Goal: Task Accomplishment & Management: Use online tool/utility

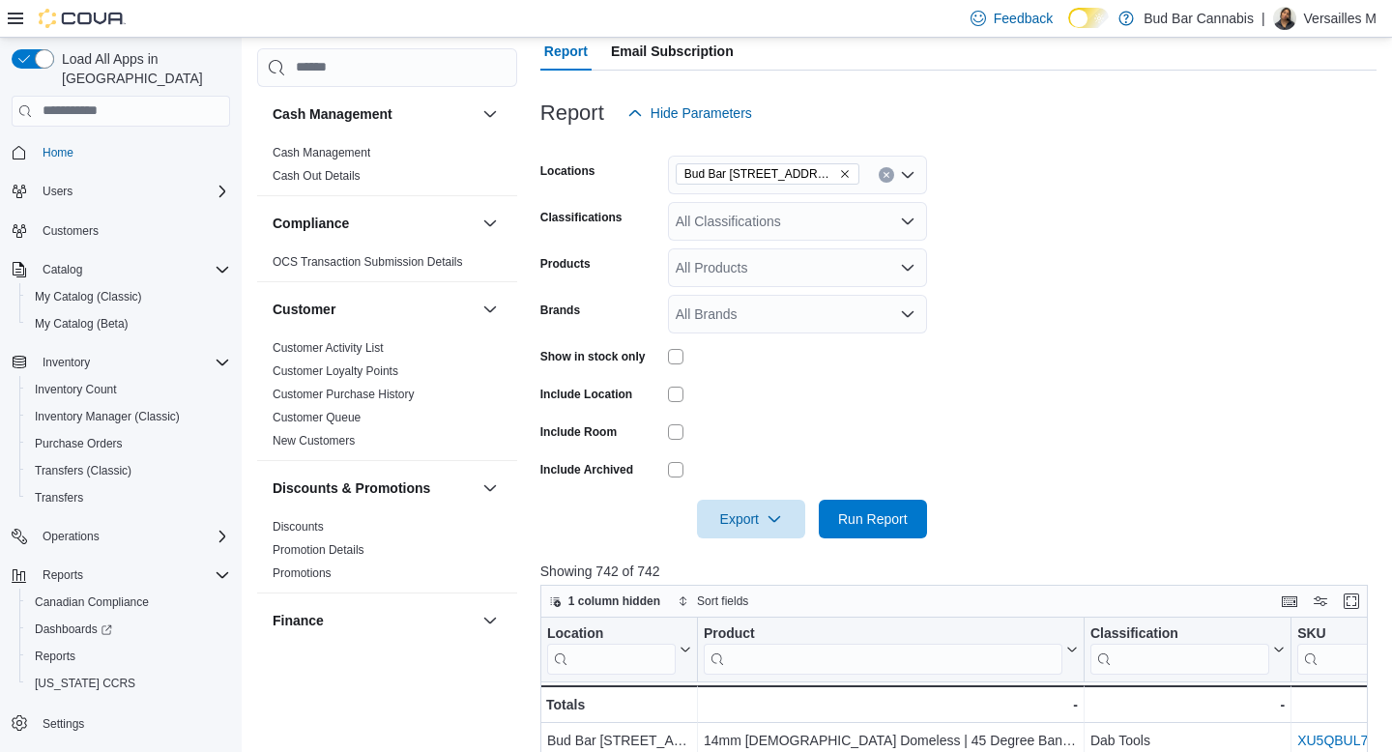
scroll to position [36, 0]
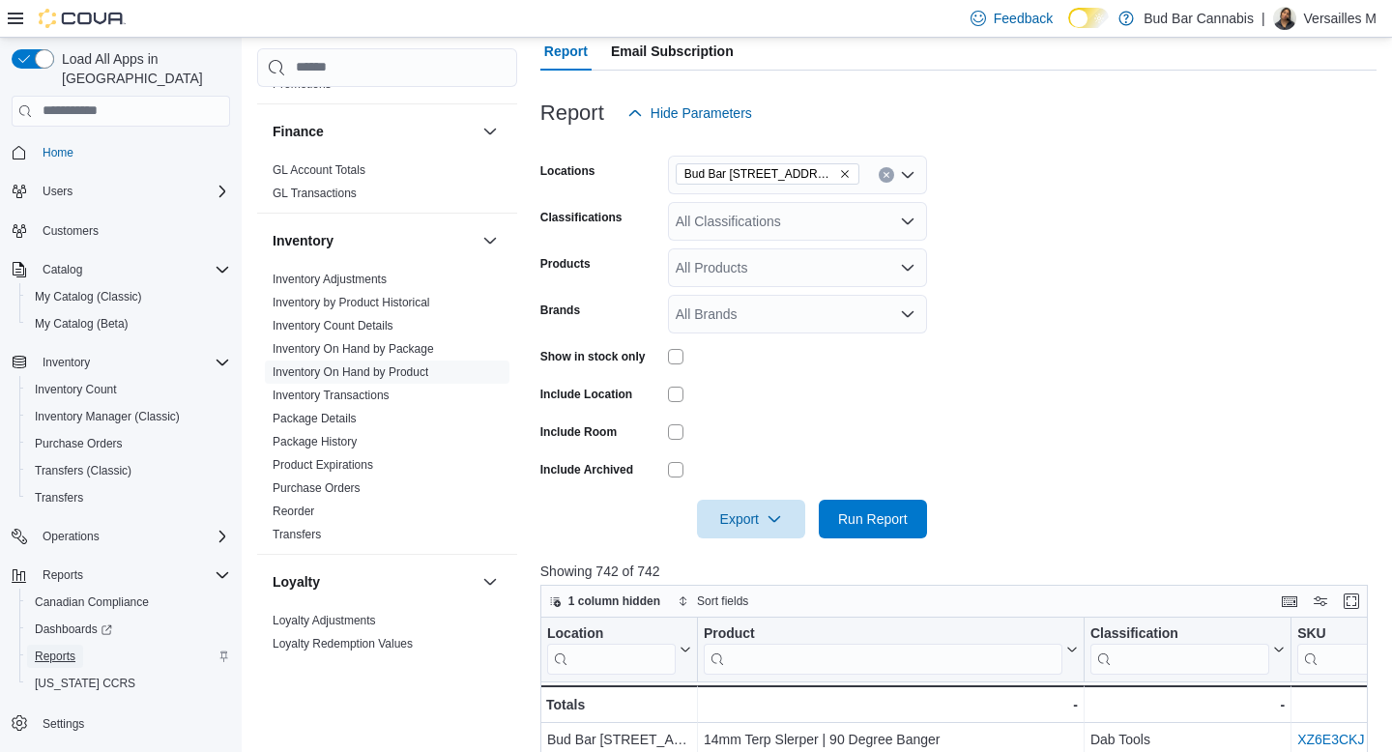
click at [68, 649] on span "Reports" at bounding box center [55, 656] width 41 height 15
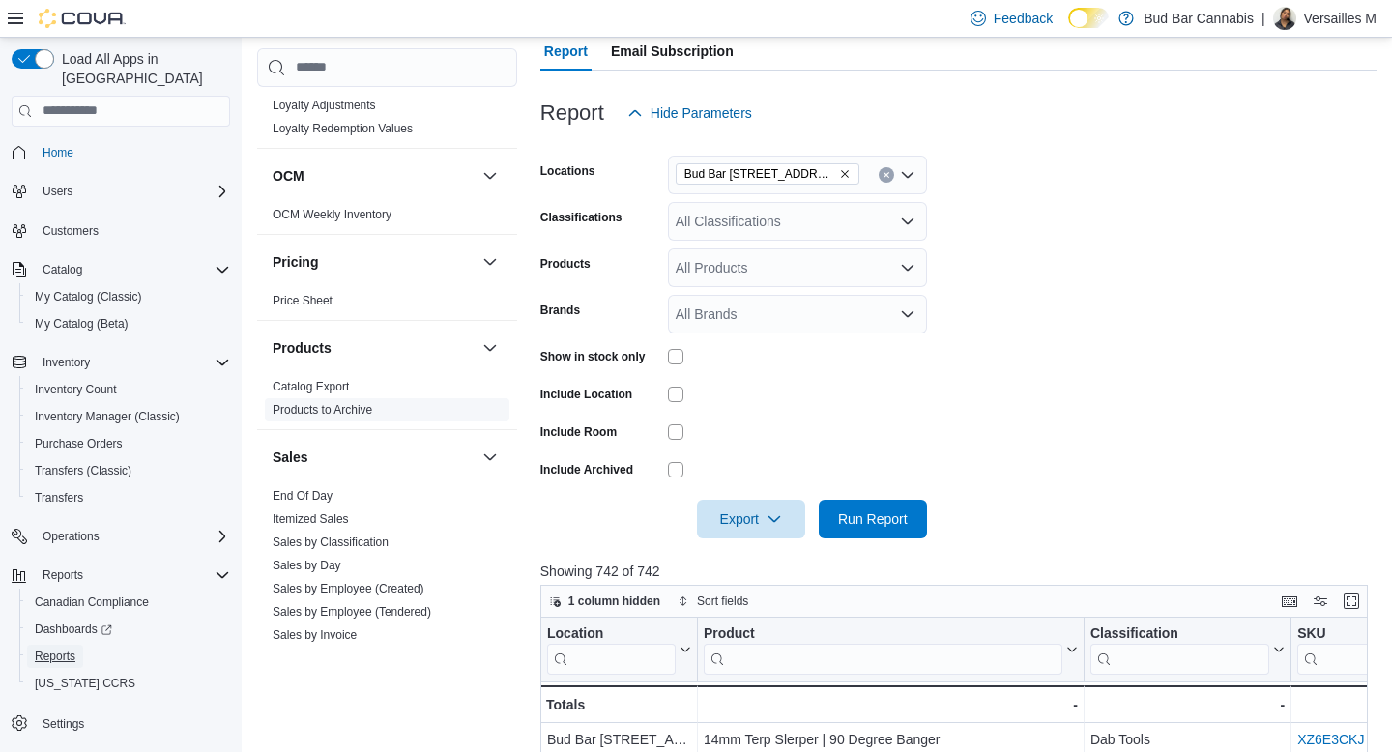
scroll to position [1026, 0]
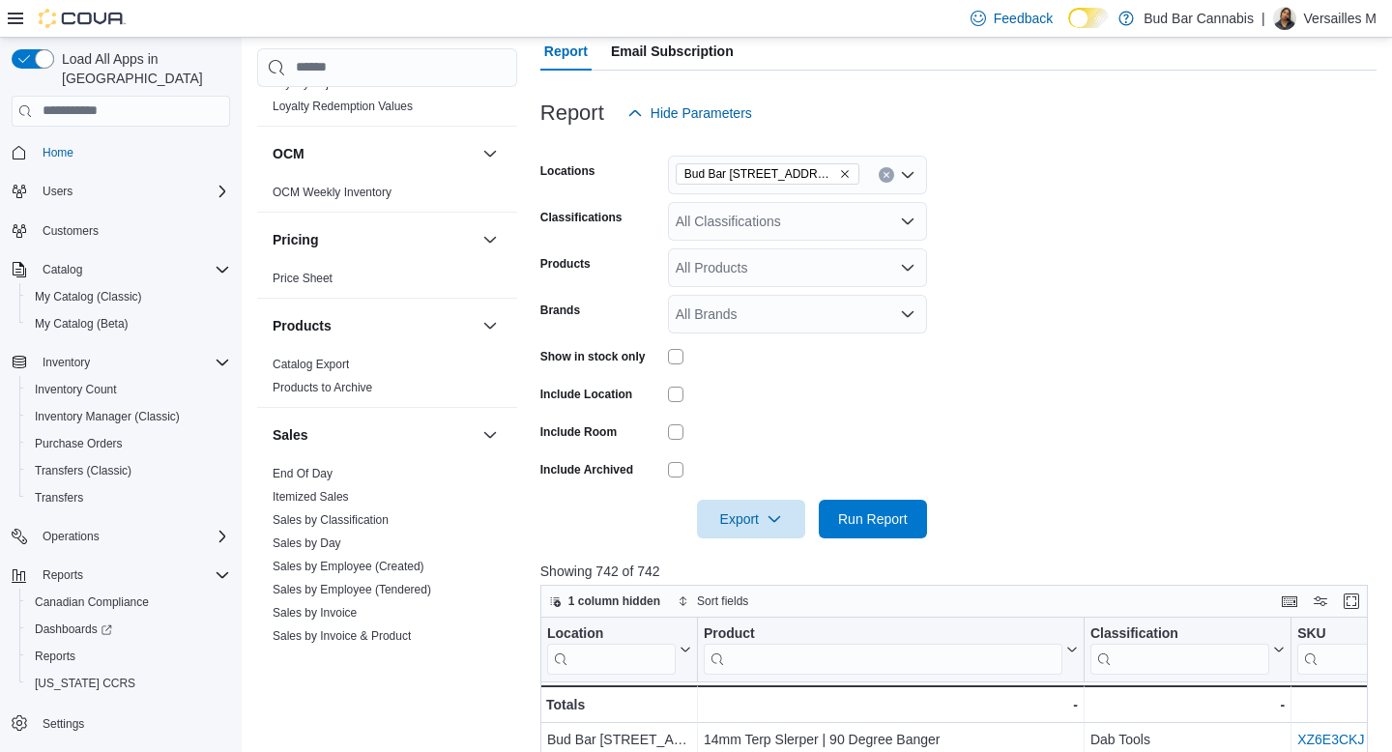
click at [303, 470] on link "End Of Day" at bounding box center [303, 474] width 60 height 14
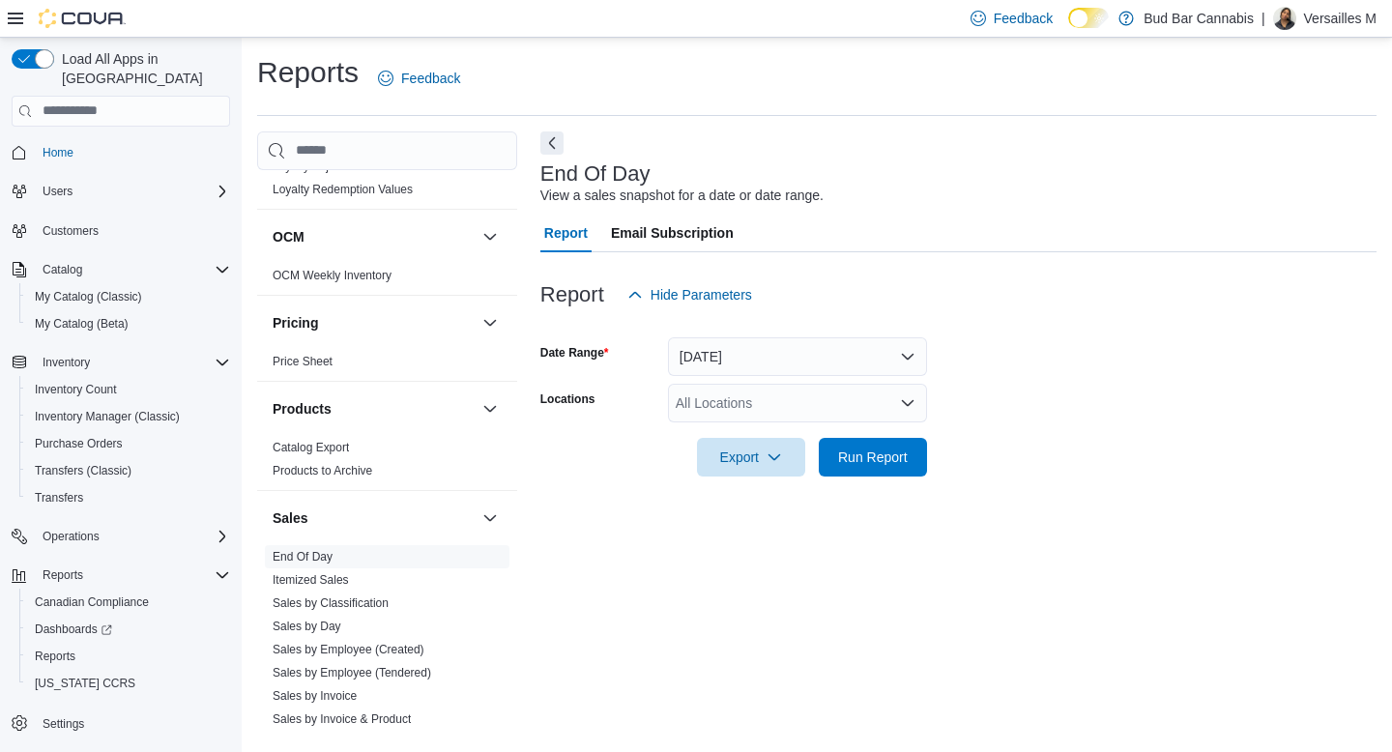
click at [745, 399] on div "All Locations" at bounding box center [797, 403] width 259 height 39
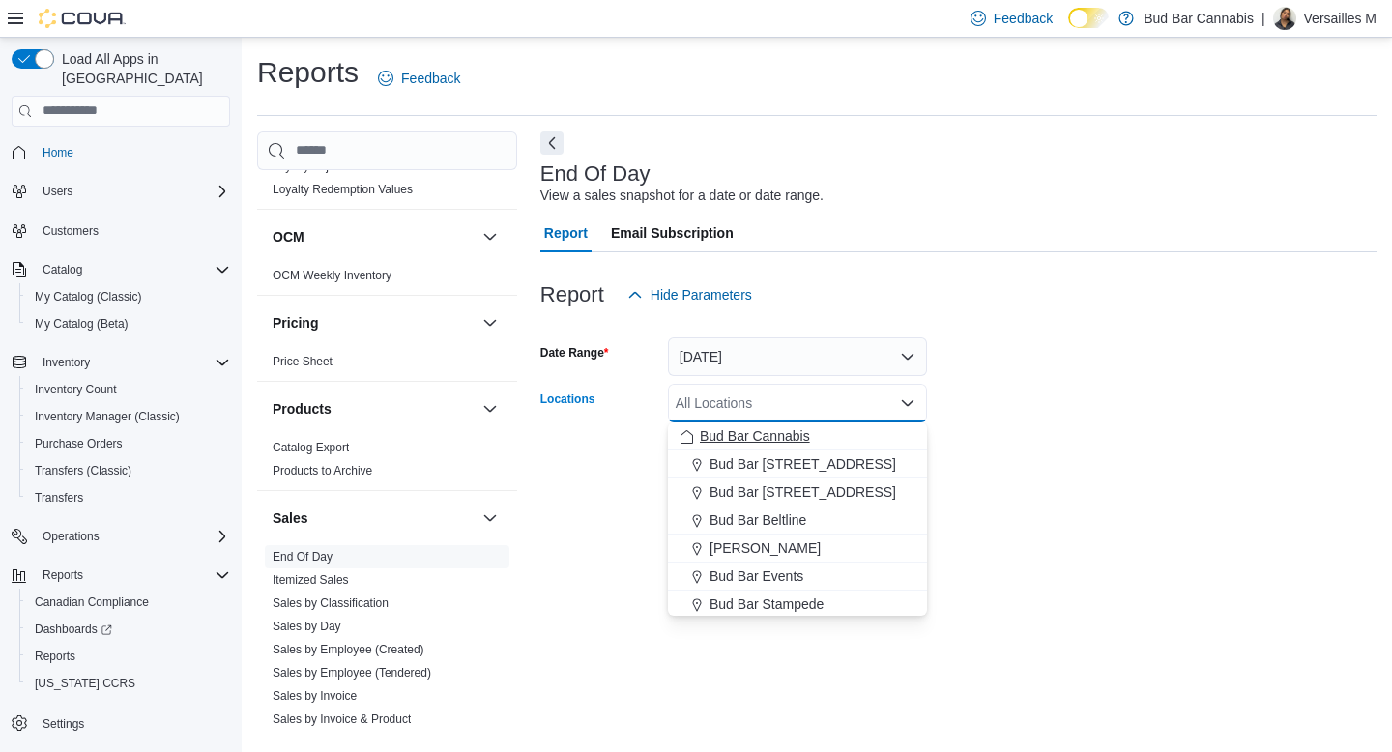
click at [746, 437] on span "Bud Bar Cannabis" at bounding box center [755, 435] width 110 height 19
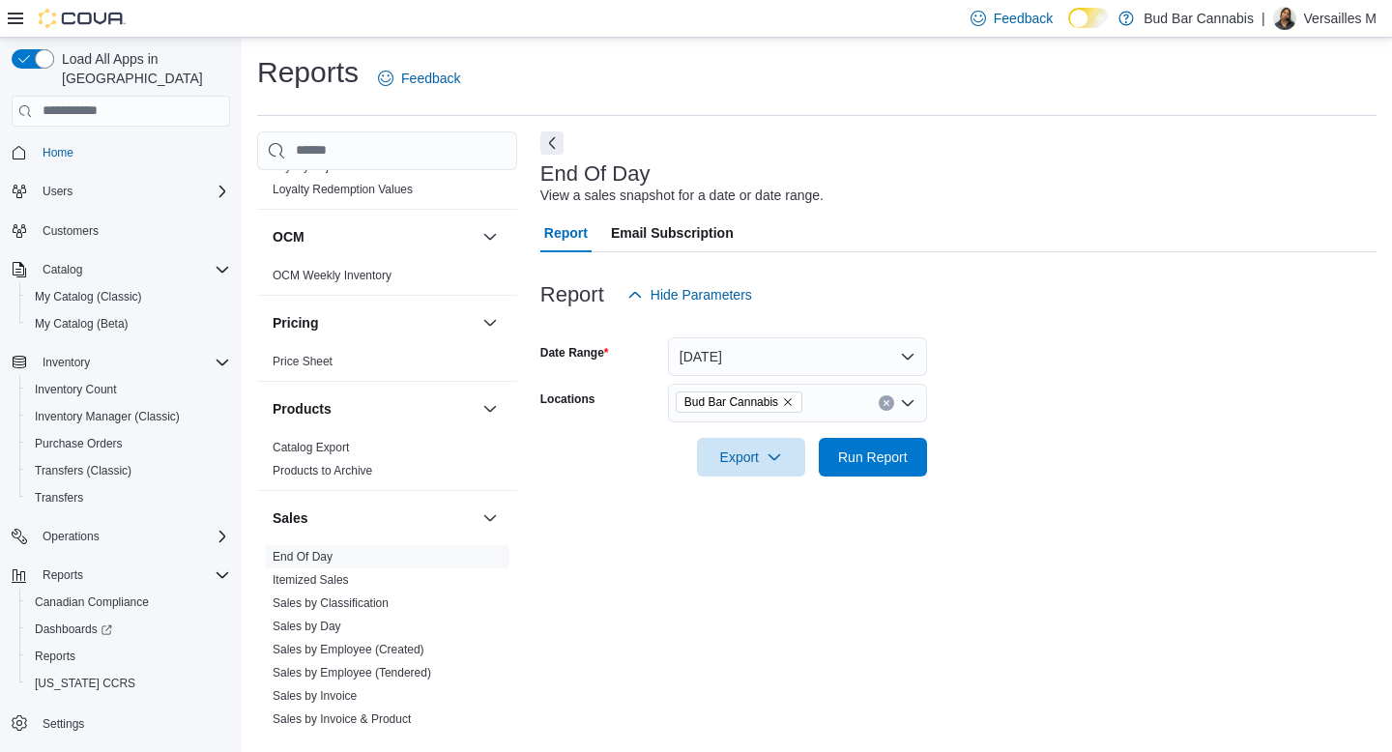
click at [1001, 459] on form "Date Range [DATE] Locations Bud Bar Cannabis Export Run Report" at bounding box center [958, 395] width 836 height 162
click at [843, 473] on span "Run Report" at bounding box center [872, 456] width 85 height 39
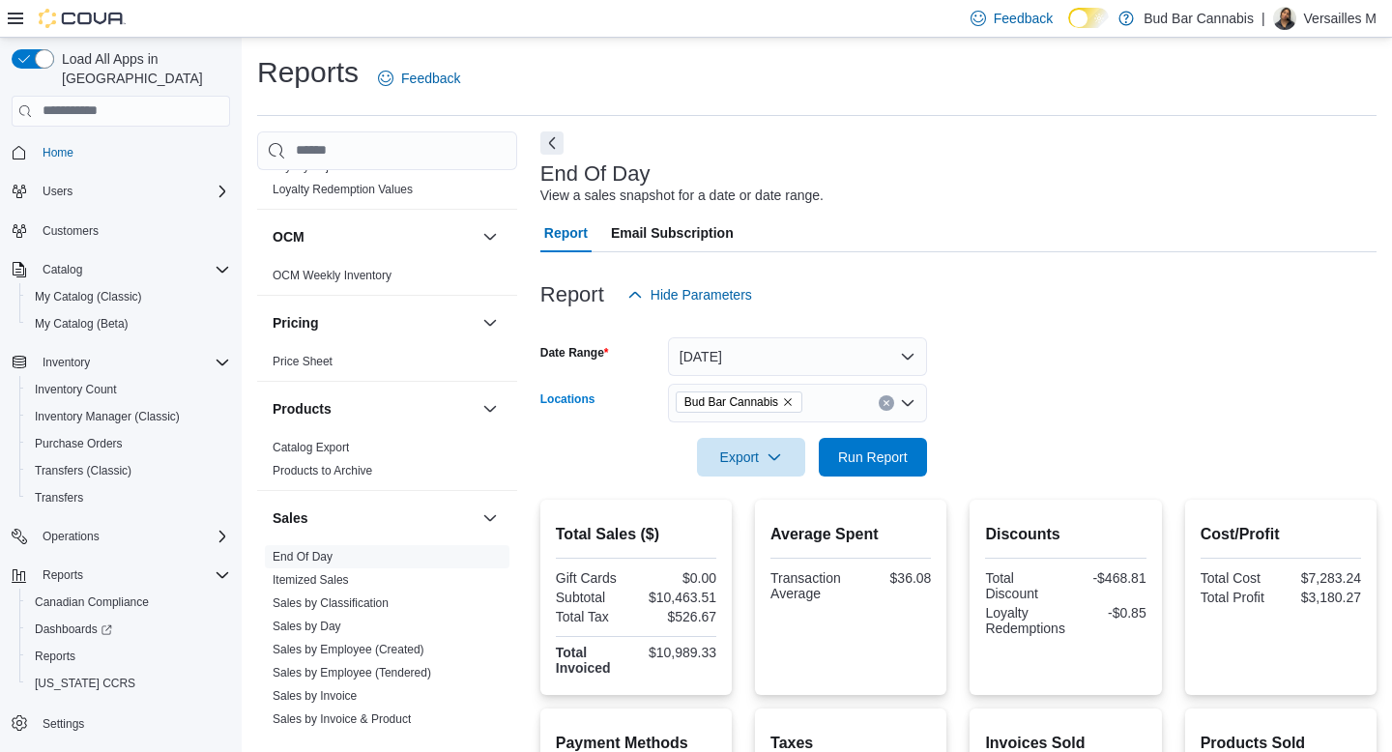
click at [882, 402] on icon "Clear input" at bounding box center [886, 403] width 8 height 8
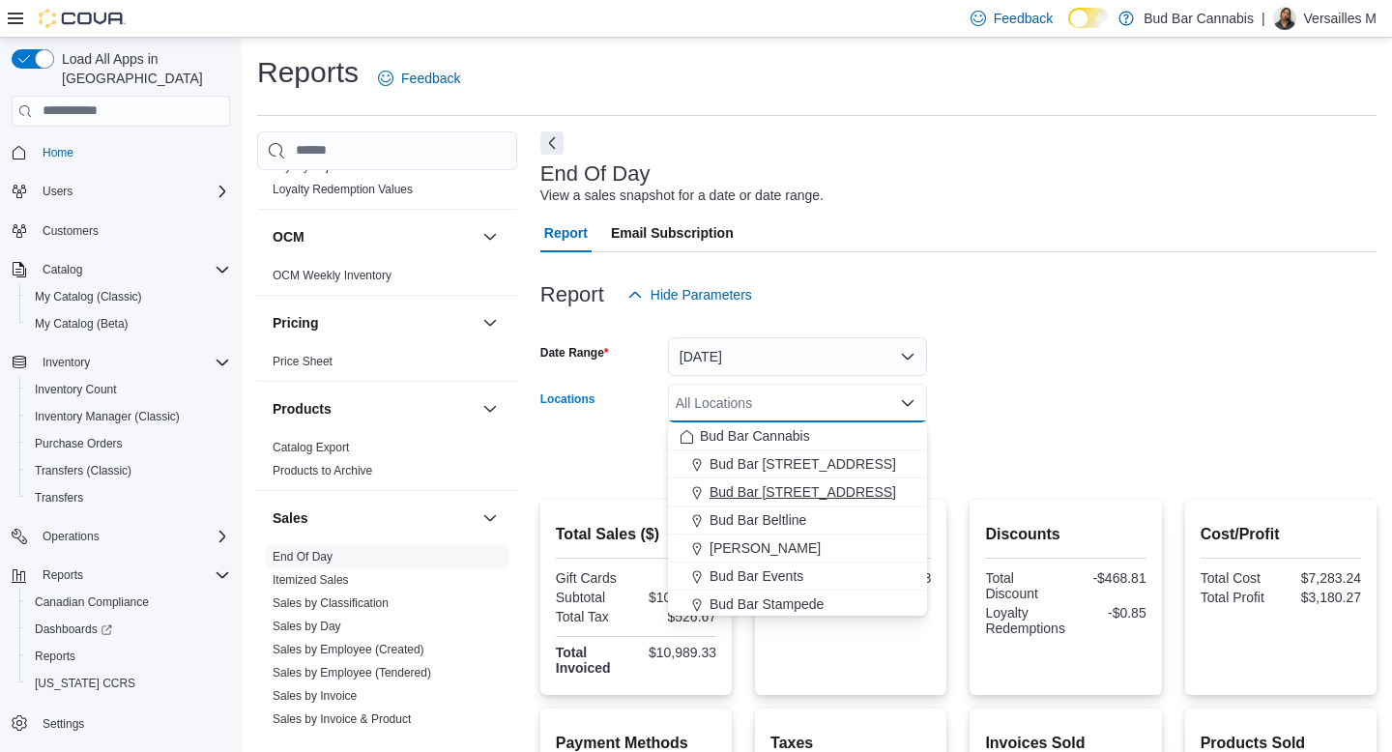
click at [802, 491] on span "Bud Bar [STREET_ADDRESS]" at bounding box center [802, 491] width 187 height 19
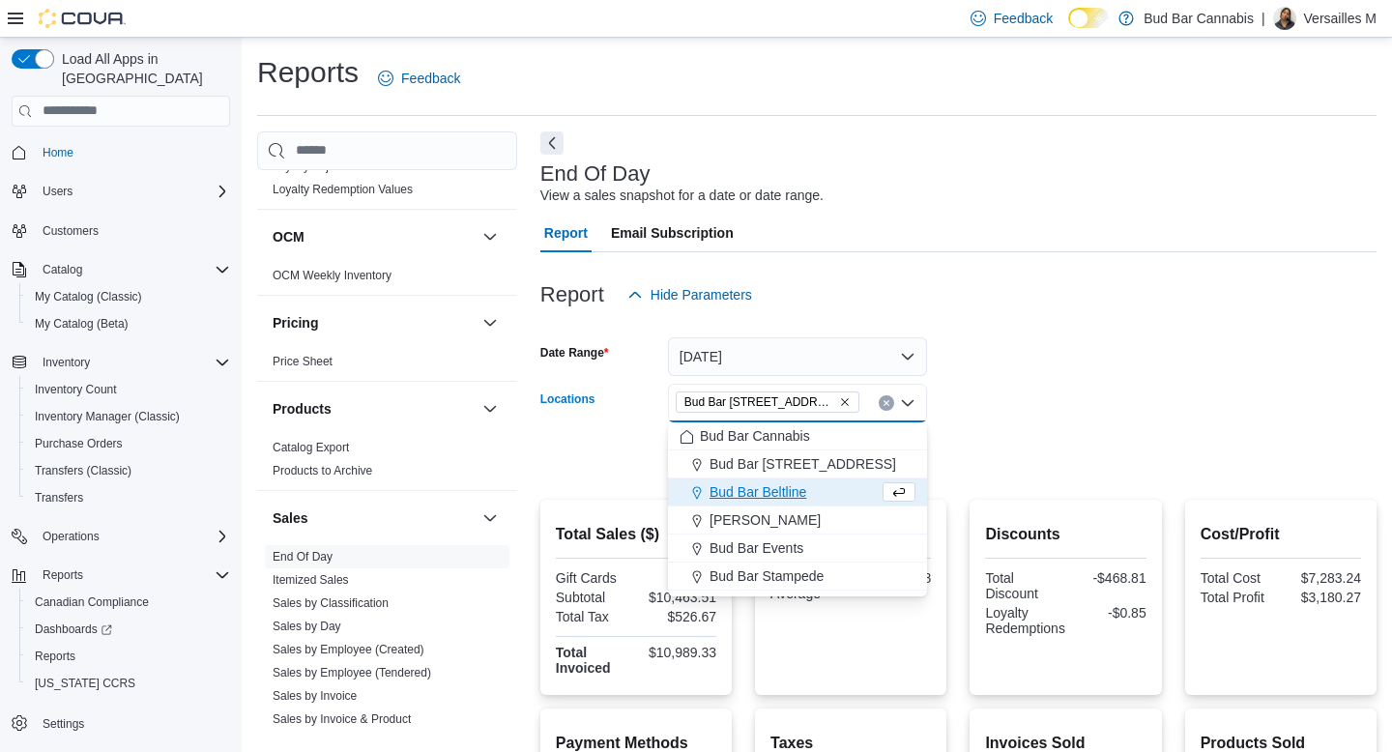
click at [996, 439] on form "Date Range [DATE] Locations [GEOGRAPHIC_DATA] [GEOGRAPHIC_DATA] Combo box. Sele…" at bounding box center [958, 395] width 836 height 162
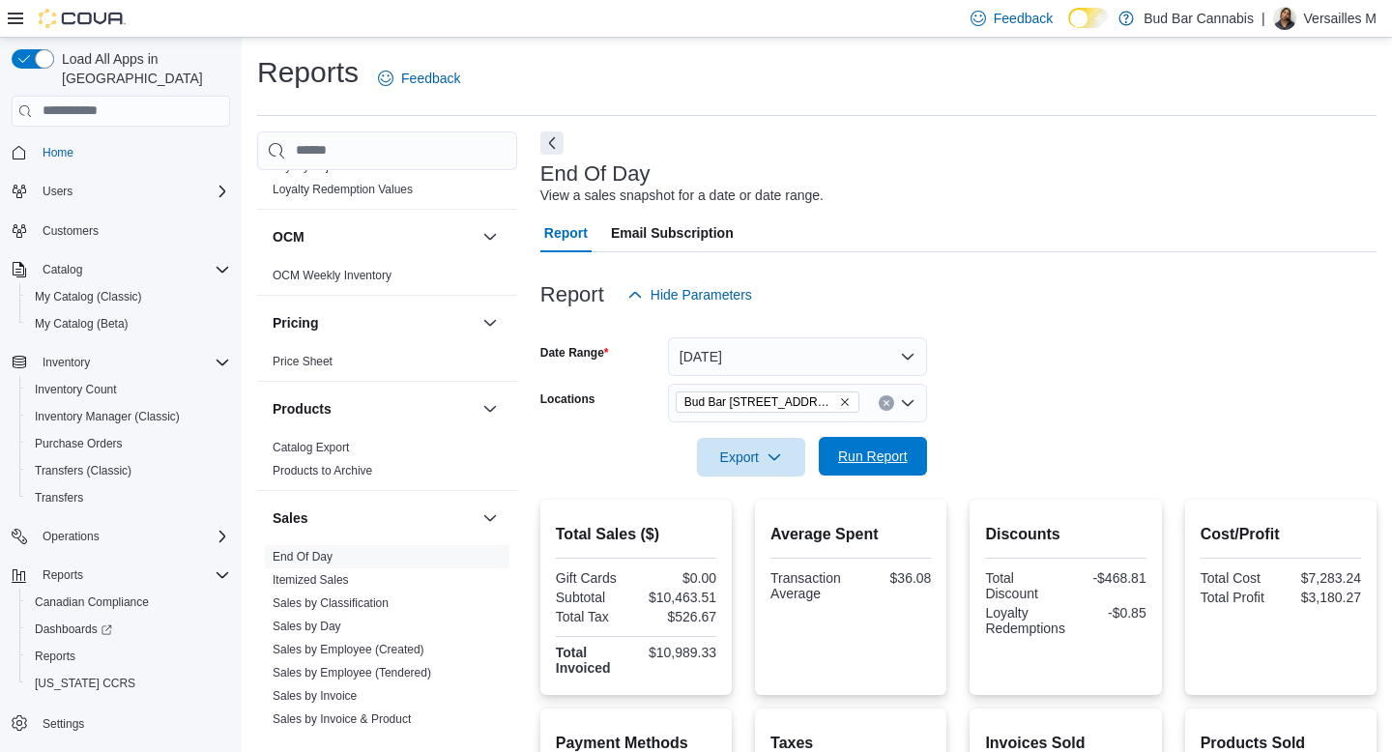
click at [905, 456] on span "Run Report" at bounding box center [873, 456] width 70 height 19
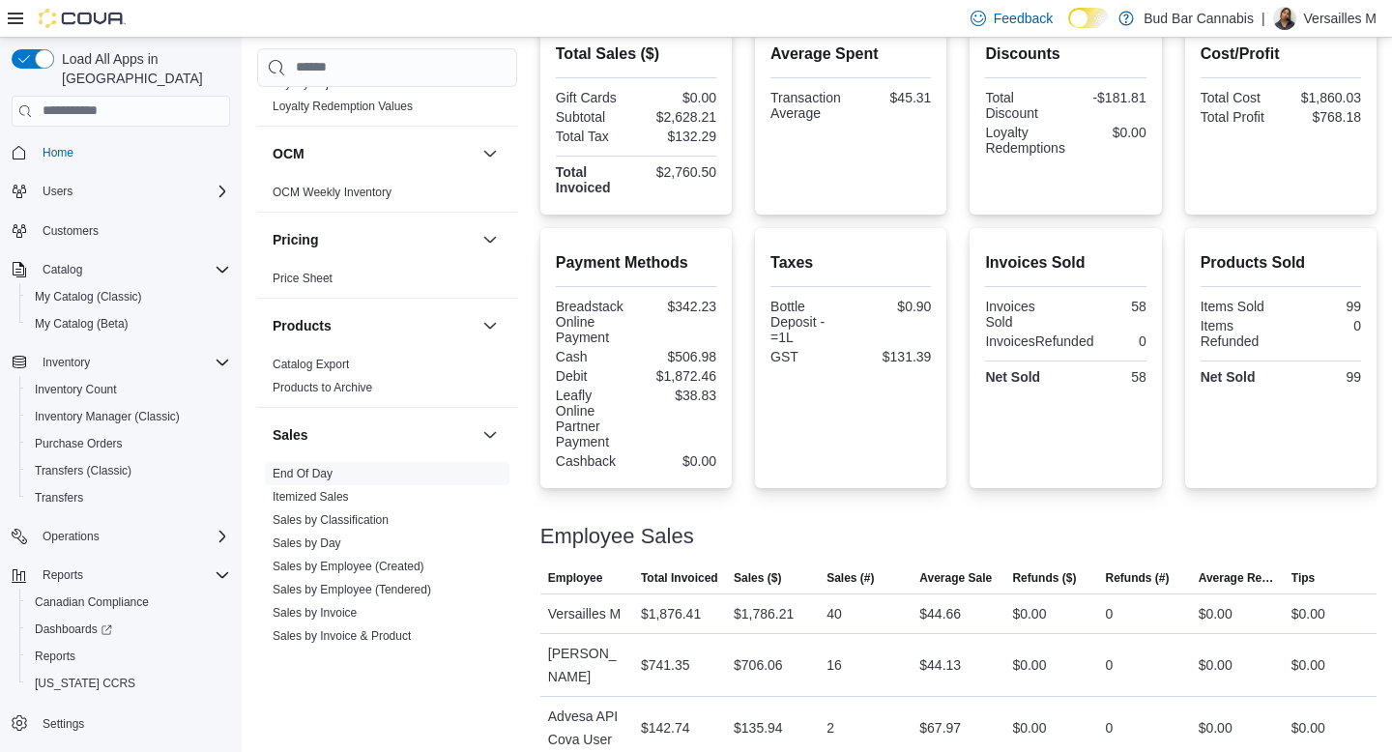
scroll to position [480, 0]
